Goal: Information Seeking & Learning: Stay updated

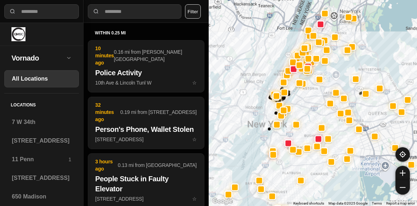
select select "*"
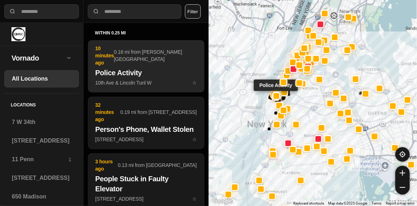
click at [119, 68] on h2 "Police Activity" at bounding box center [145, 73] width 101 height 10
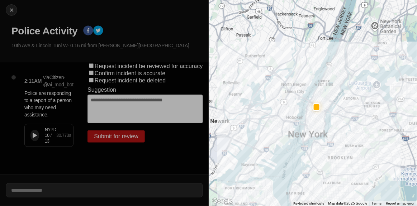
click at [33, 137] on icon at bounding box center [35, 135] width 4 height 5
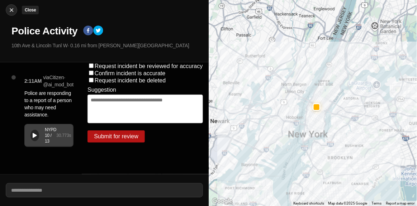
click at [12, 13] on img at bounding box center [11, 9] width 7 height 7
select select "*"
